Goal: Leave review/rating: Leave review/rating

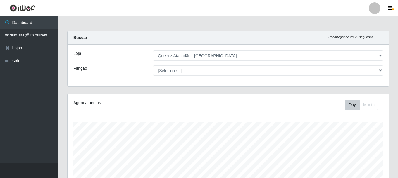
select select "464"
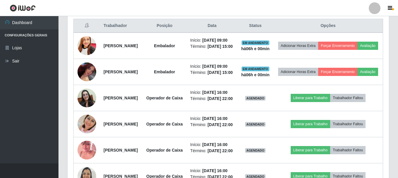
scroll to position [121, 321]
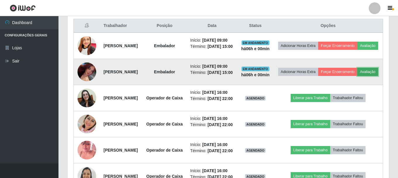
click at [357, 76] on button "Avaliação" at bounding box center [367, 72] width 21 height 8
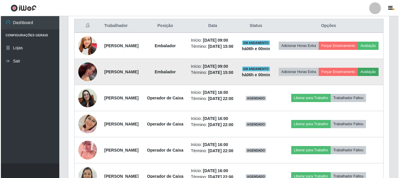
scroll to position [121, 318]
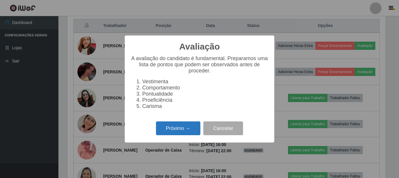
click at [175, 135] on button "Próximo →" at bounding box center [178, 128] width 44 height 14
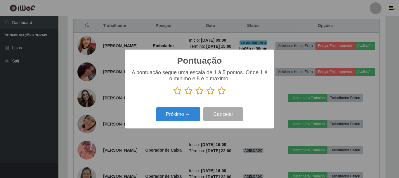
scroll to position [292301, 292104]
click at [222, 89] on icon at bounding box center [222, 90] width 8 height 9
click at [218, 95] on input "radio" at bounding box center [218, 95] width 0 height 0
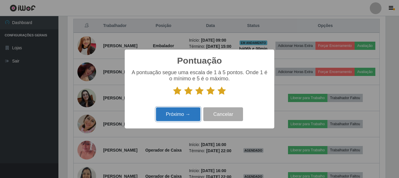
click at [190, 109] on button "Próximo →" at bounding box center [178, 114] width 44 height 14
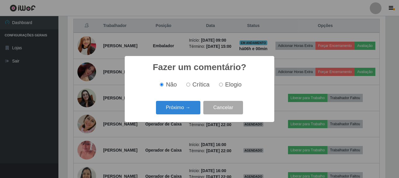
click at [222, 83] on input "Elogio" at bounding box center [221, 84] width 4 height 4
radio input "true"
click at [178, 109] on button "Próximo →" at bounding box center [178, 108] width 44 height 14
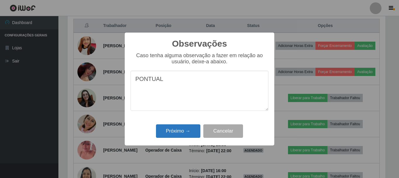
type textarea "PONTUAL"
click at [180, 132] on button "Próximo →" at bounding box center [178, 131] width 44 height 14
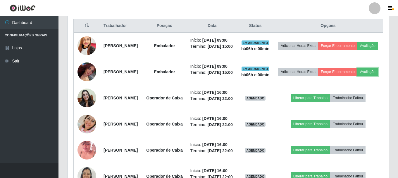
scroll to position [121, 321]
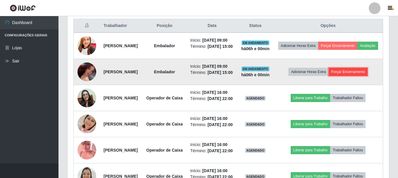
click at [368, 76] on button "Forçar Encerramento" at bounding box center [348, 72] width 39 height 8
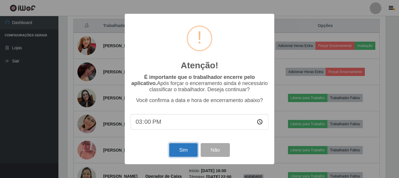
click at [182, 154] on button "Sim" at bounding box center [183, 150] width 28 height 14
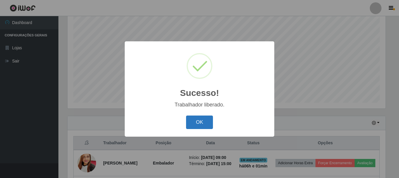
click at [200, 121] on button "OK" at bounding box center [199, 122] width 27 height 14
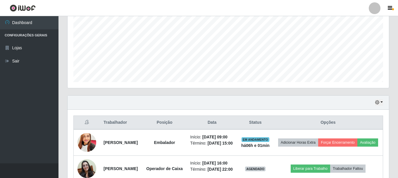
scroll to position [224, 0]
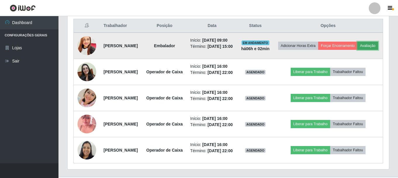
click at [357, 50] on button "Avaliação" at bounding box center [367, 46] width 21 height 8
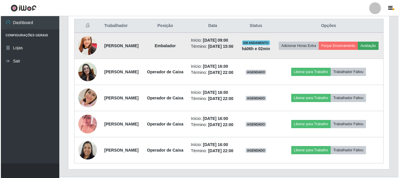
scroll to position [121, 318]
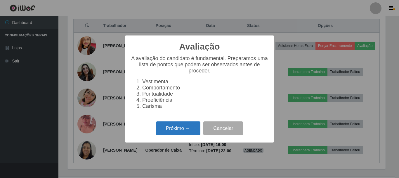
click at [175, 131] on button "Próximo →" at bounding box center [178, 128] width 44 height 14
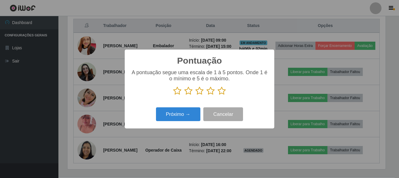
scroll to position [292301, 292104]
click at [223, 94] on icon at bounding box center [222, 90] width 8 height 9
click at [218, 95] on input "radio" at bounding box center [218, 95] width 0 height 0
click at [212, 93] on icon at bounding box center [211, 90] width 8 height 9
click at [207, 95] on input "radio" at bounding box center [207, 95] width 0 height 0
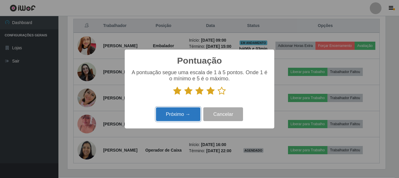
click at [185, 114] on button "Próximo →" at bounding box center [178, 114] width 44 height 14
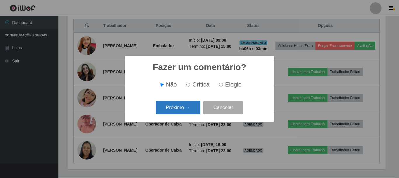
click at [182, 108] on button "Próximo →" at bounding box center [178, 108] width 44 height 14
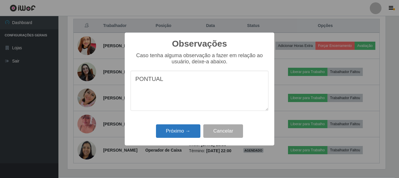
type textarea "PONTUAL"
click at [191, 132] on button "Próximo →" at bounding box center [178, 131] width 44 height 14
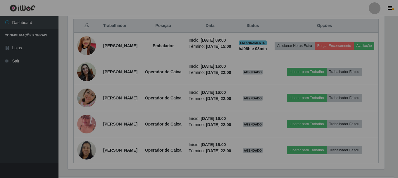
scroll to position [121, 321]
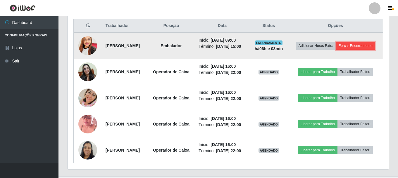
click at [354, 50] on button "Forçar Encerramento" at bounding box center [355, 46] width 39 height 8
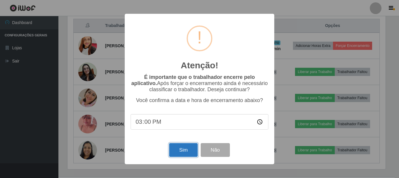
click at [183, 154] on button "Sim" at bounding box center [183, 150] width 28 height 14
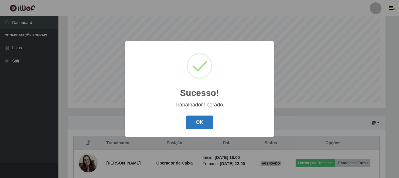
click at [199, 123] on button "OK" at bounding box center [199, 122] width 27 height 14
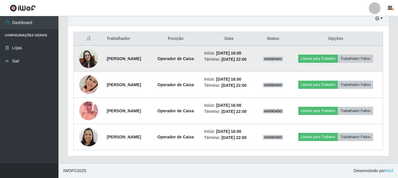
scroll to position [228, 0]
